Goal: Task Accomplishment & Management: Manage account settings

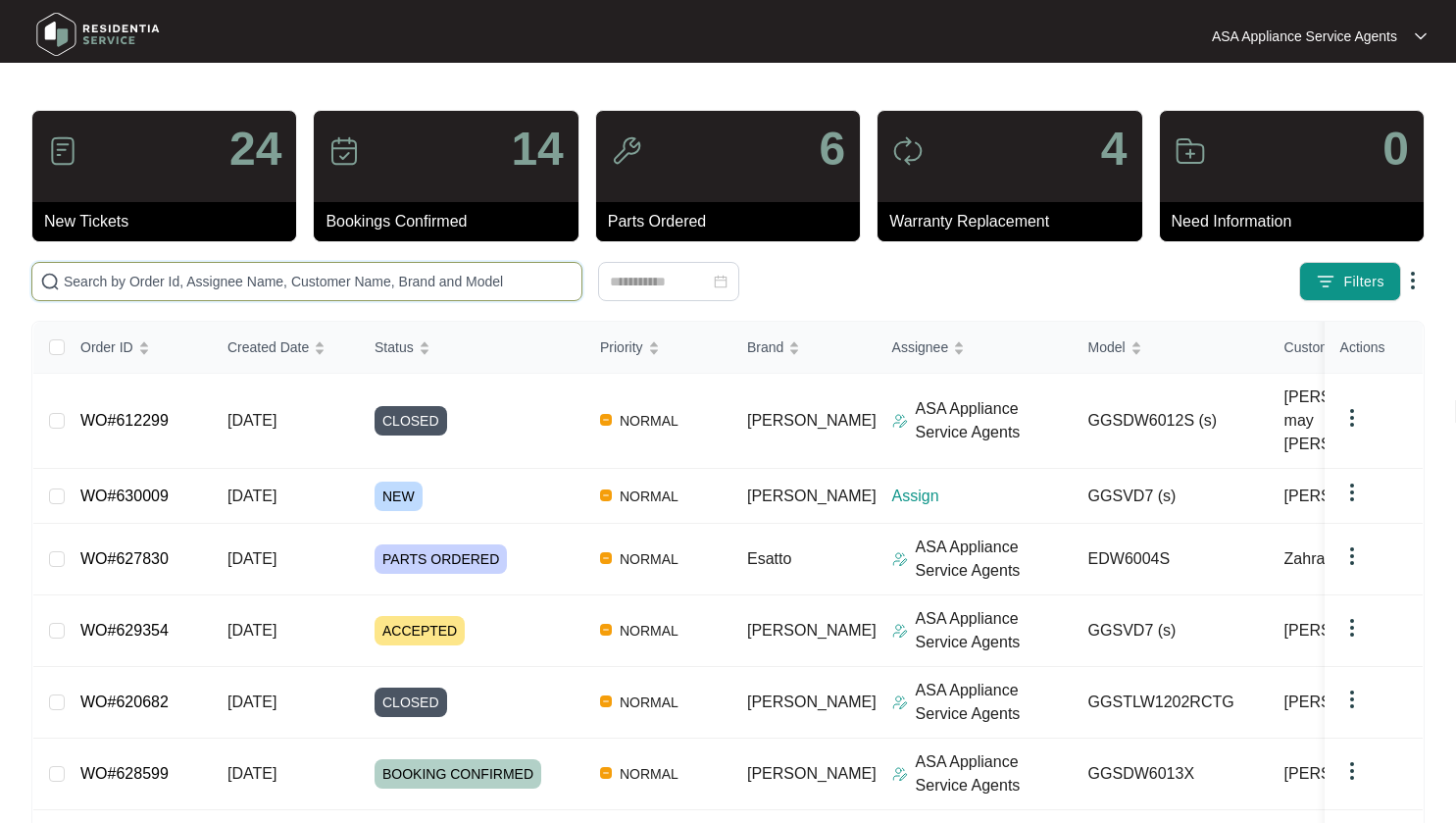
click at [305, 290] on input "text" at bounding box center [318, 282] width 510 height 22
paste input "627830"
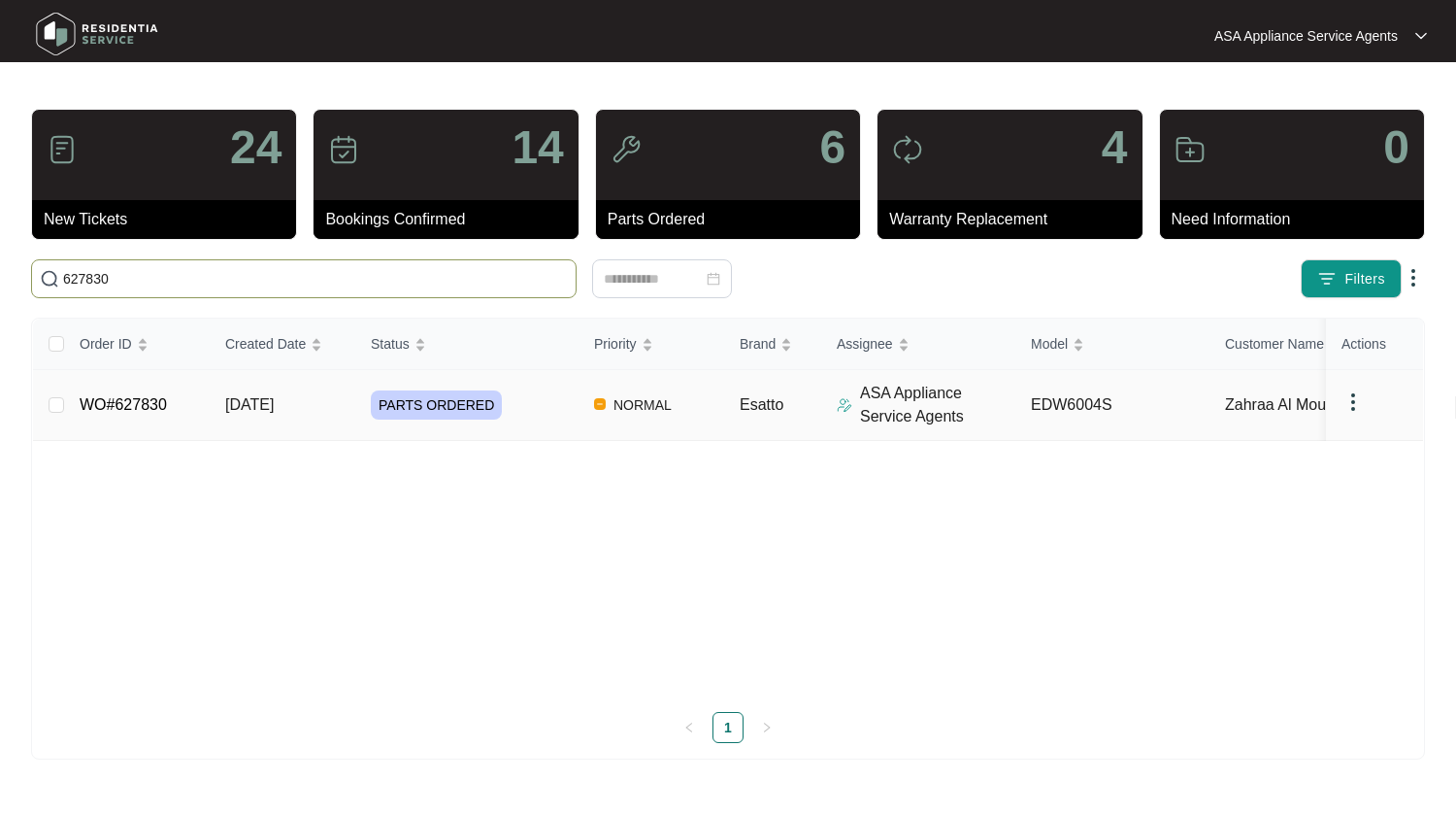
type input "627830"
click at [274, 408] on span "[DATE]" at bounding box center [248, 404] width 48 height 17
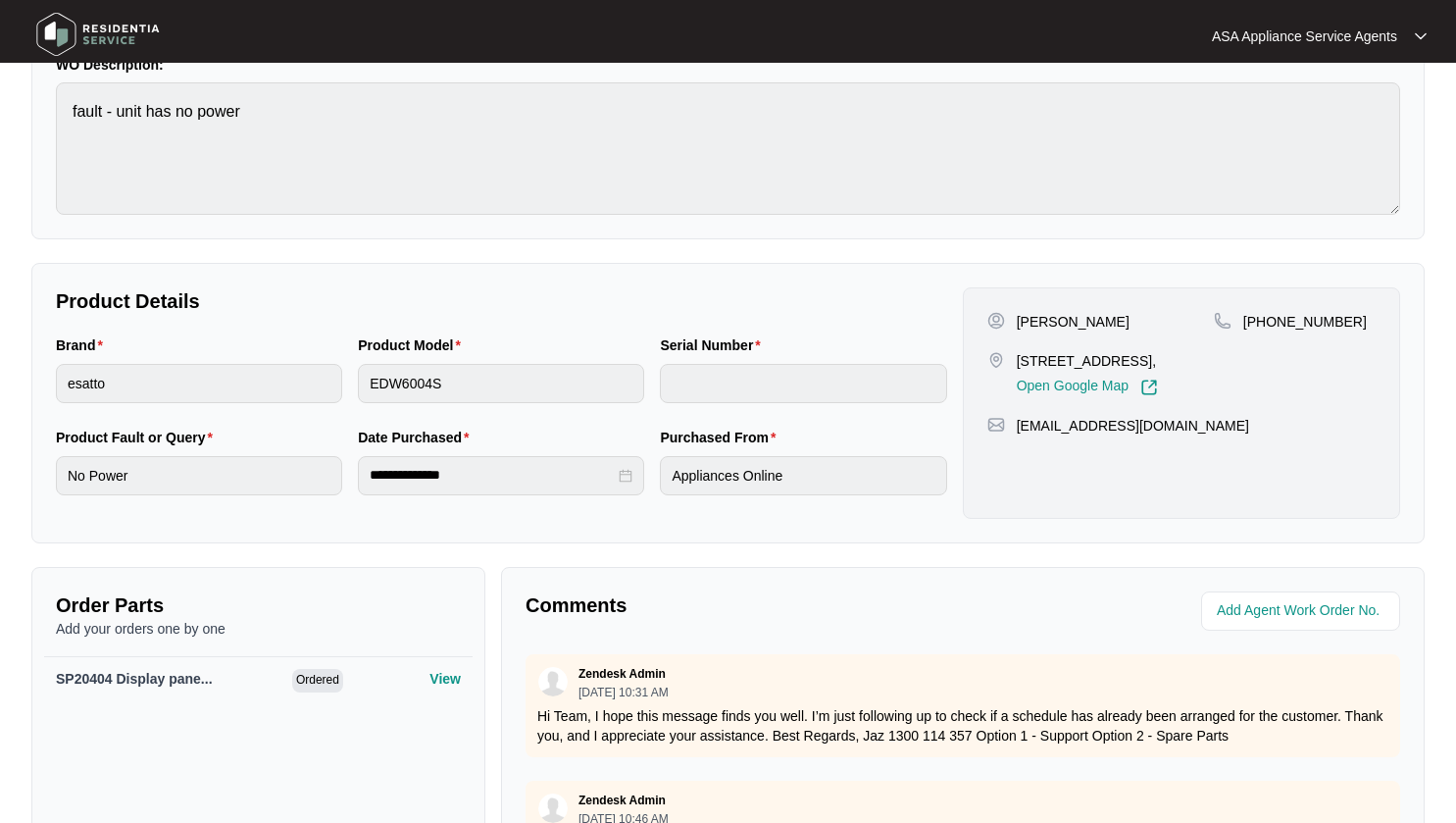
scroll to position [187, 0]
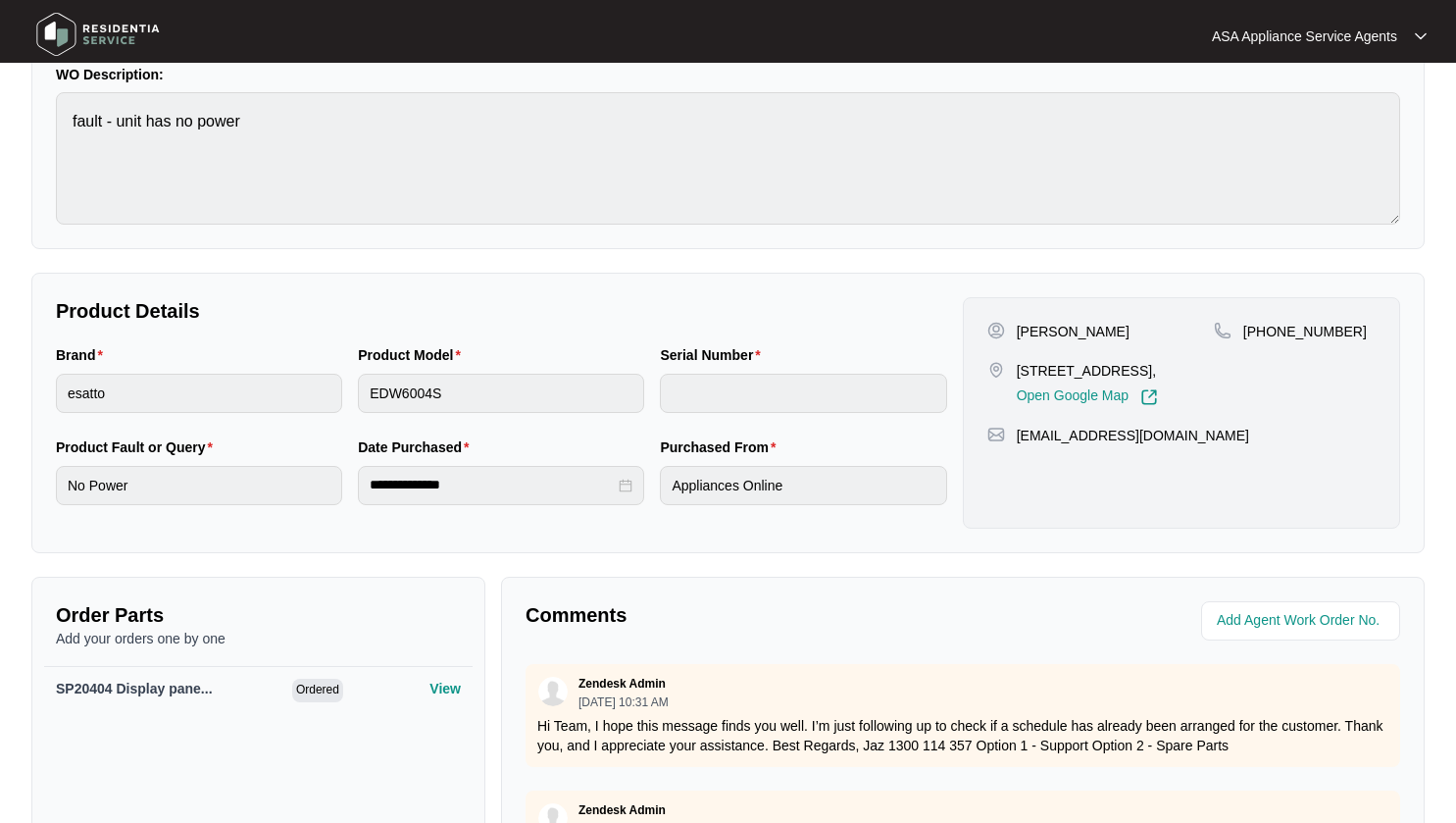
drag, startPoint x: 1018, startPoint y: 327, endPoint x: 1149, endPoint y: 328, distance: 131.0
click at [1149, 328] on div "[PERSON_NAME]" at bounding box center [1101, 331] width 226 height 20
copy p "[PERSON_NAME]"
drag, startPoint x: 1017, startPoint y: 368, endPoint x: 1103, endPoint y: 368, distance: 86.0
click at [1103, 368] on p "[STREET_ADDRESS]," at bounding box center [1087, 371] width 141 height 20
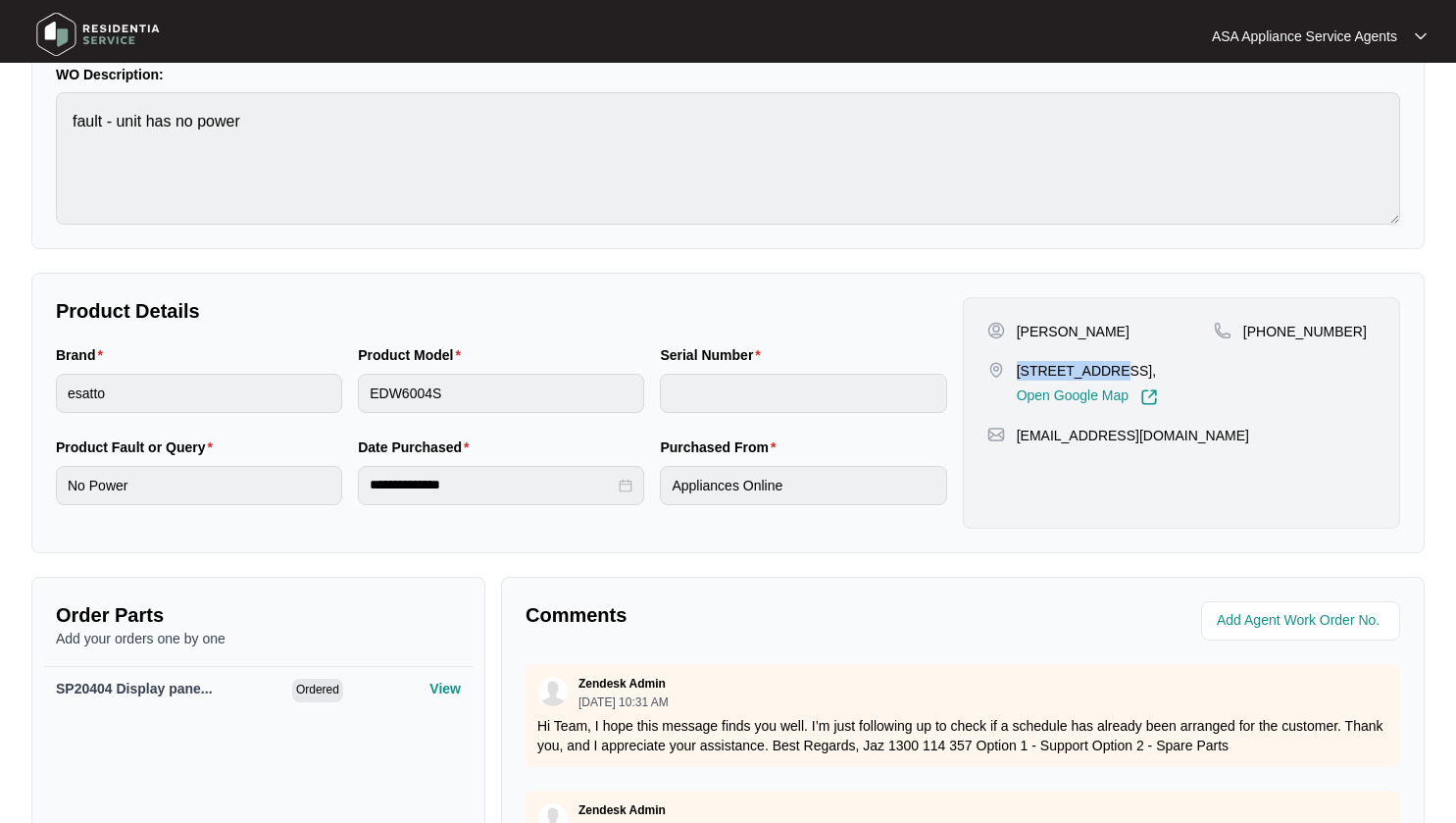
copy p "10A Durack Pl"
drag, startPoint x: 1107, startPoint y: 365, endPoint x: 1172, endPoint y: 371, distance: 65.3
click at [1158, 371] on p "[STREET_ADDRESS]," at bounding box center [1087, 371] width 141 height 20
copy p "Koondoola"
drag, startPoint x: 1266, startPoint y: 328, endPoint x: 1361, endPoint y: 326, distance: 95.0
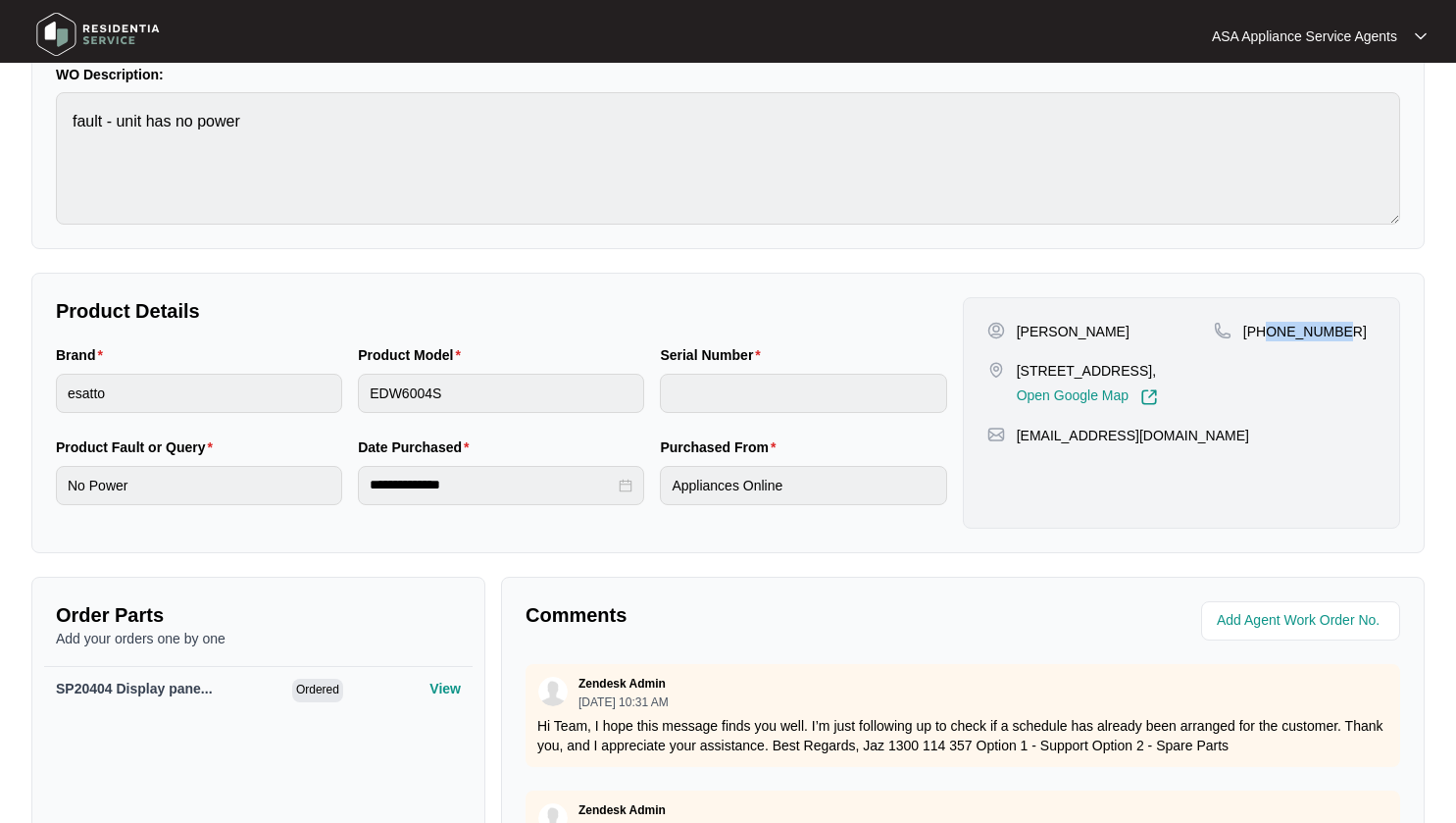
click at [1361, 326] on div "[PHONE_NUMBER]" at bounding box center [1294, 331] width 162 height 20
copy p "431998140"
click at [0, 380] on main "**********" at bounding box center [728, 465] width 1456 height 1305
click at [343, 393] on div "Brand esatto Product Model EDW6004S Serial Number" at bounding box center [501, 390] width 908 height 92
click at [49, 470] on div "Product Fault or Query No Power" at bounding box center [198, 482] width 303 height 92
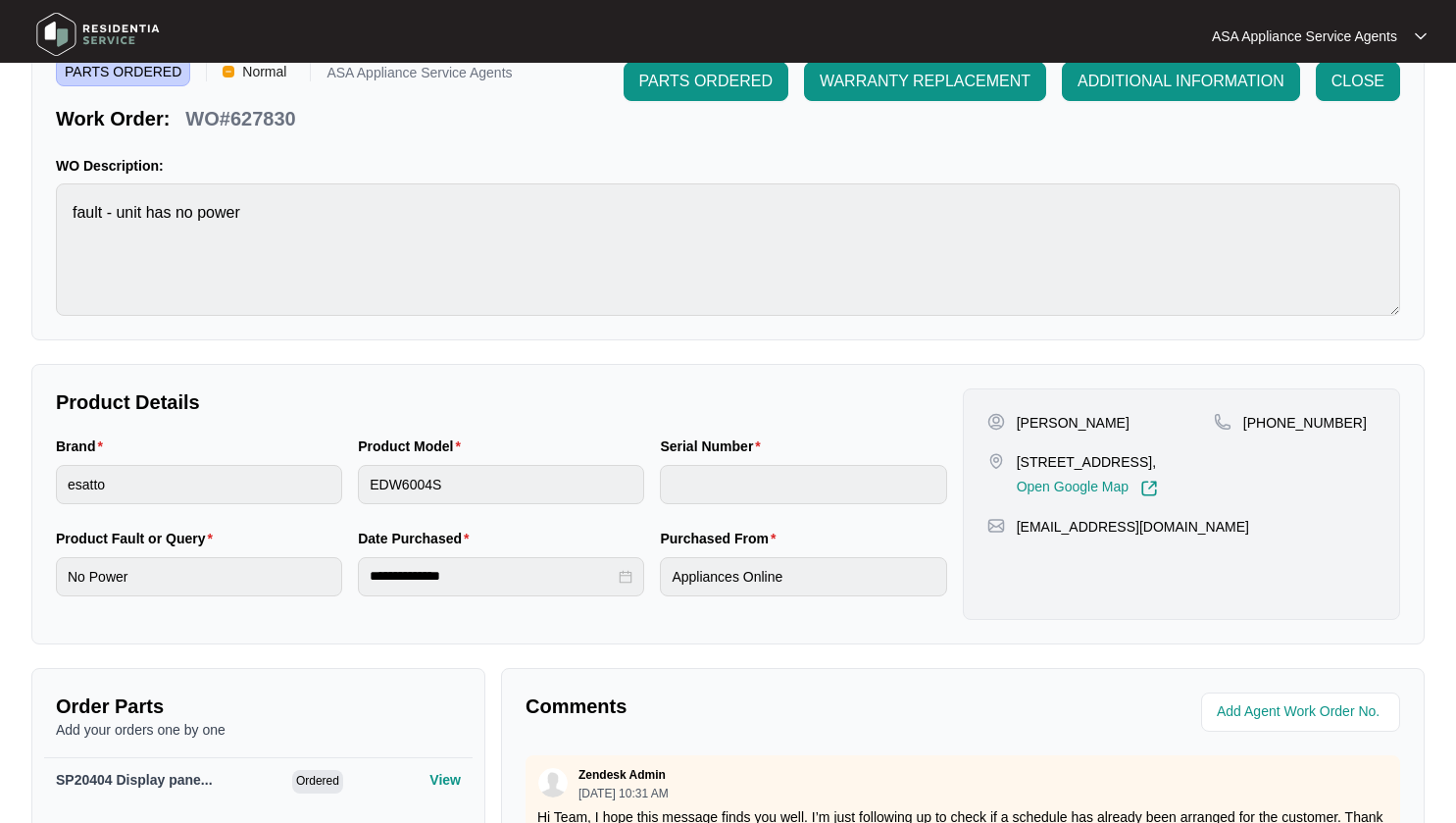
scroll to position [89, 0]
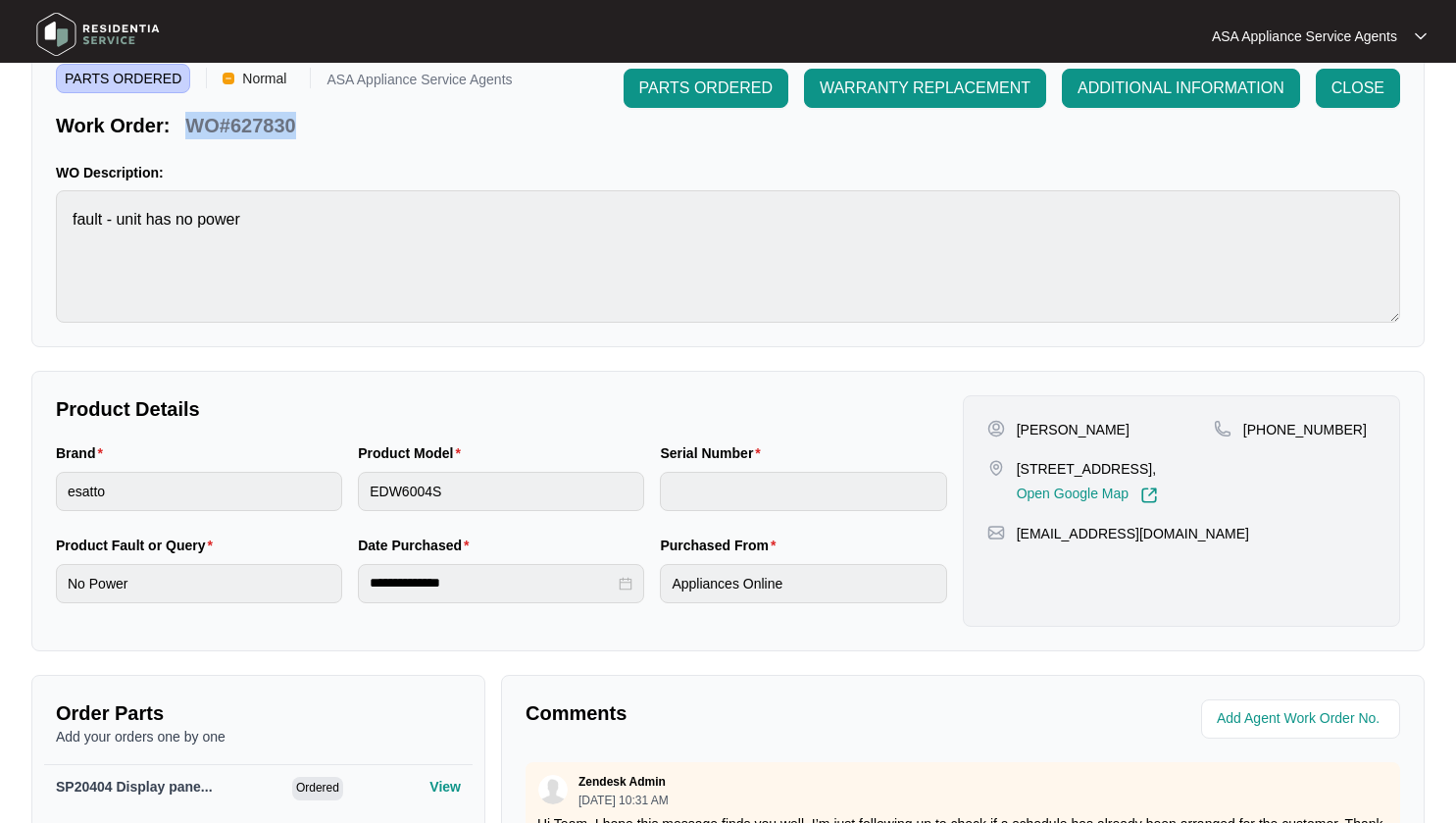
drag, startPoint x: 186, startPoint y: 123, endPoint x: 300, endPoint y: 126, distance: 114.0
click at [300, 126] on div "WO#627830" at bounding box center [240, 122] width 126 height 35
copy p "WO#627830"
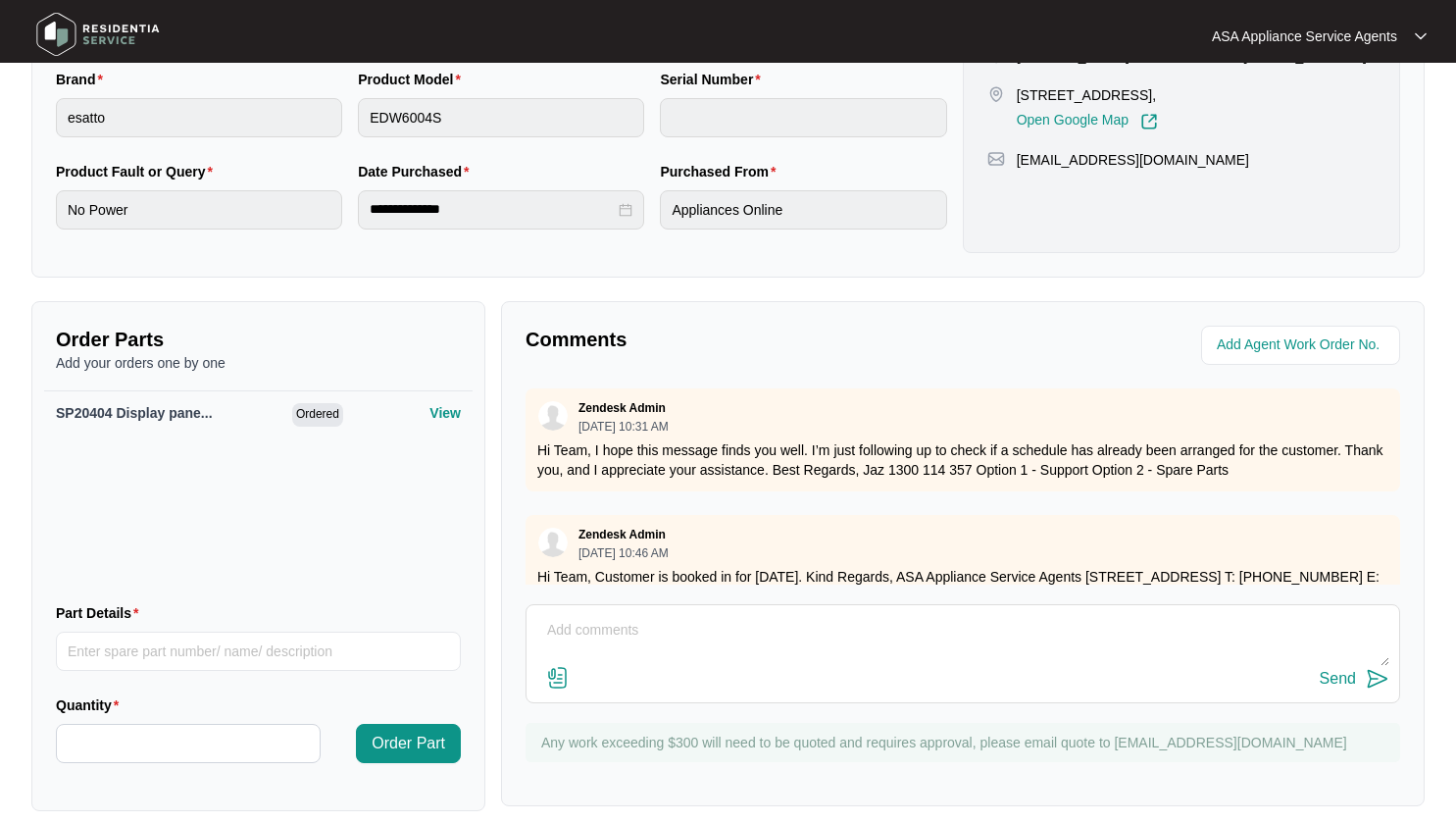
scroll to position [481, 0]
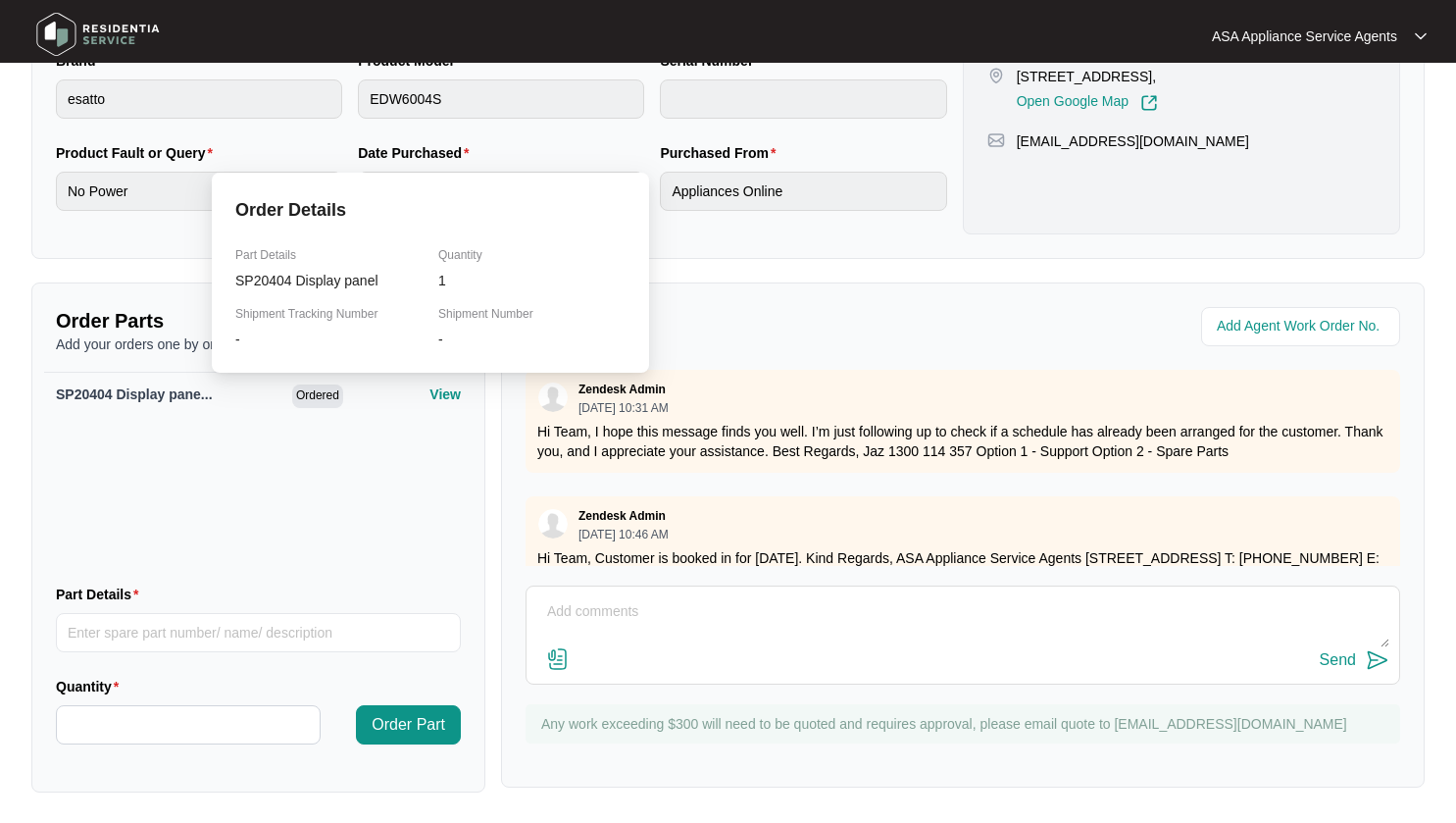
click at [436, 395] on p "View" at bounding box center [445, 395] width 32 height 20
